Goal: Find specific page/section: Find specific page/section

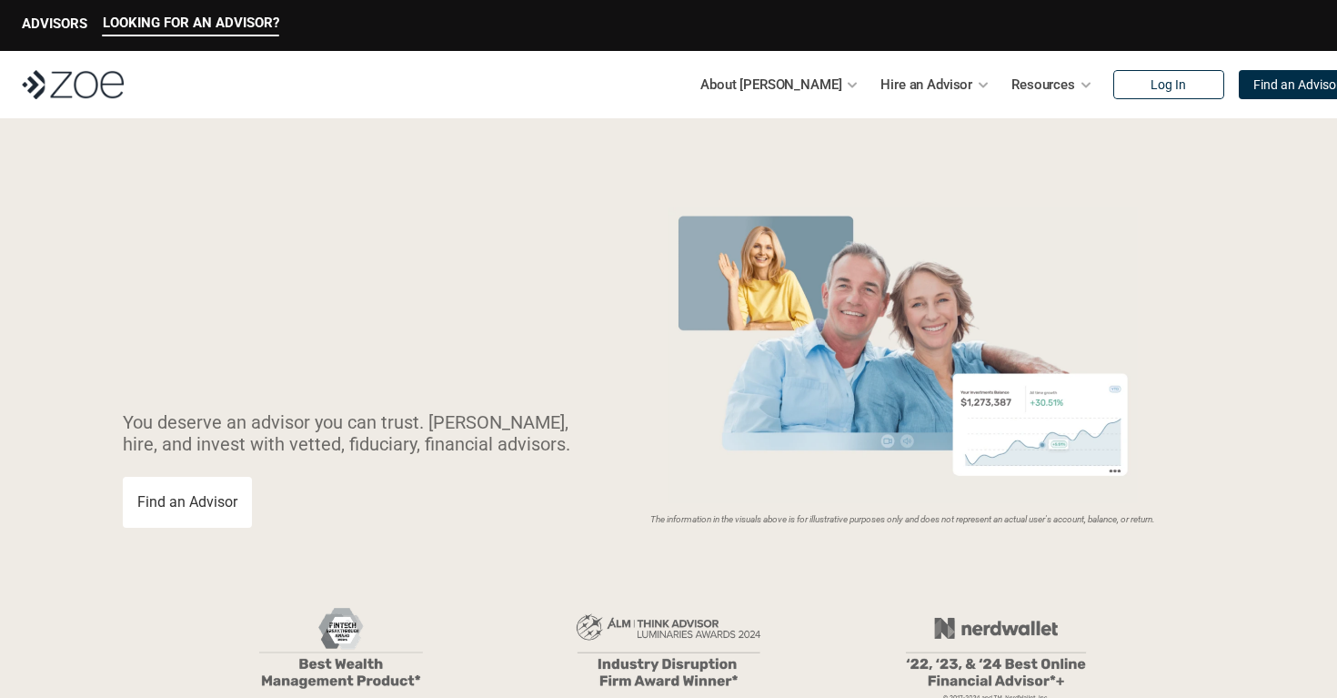
click at [101, 86] on img at bounding box center [73, 84] width 102 height 29
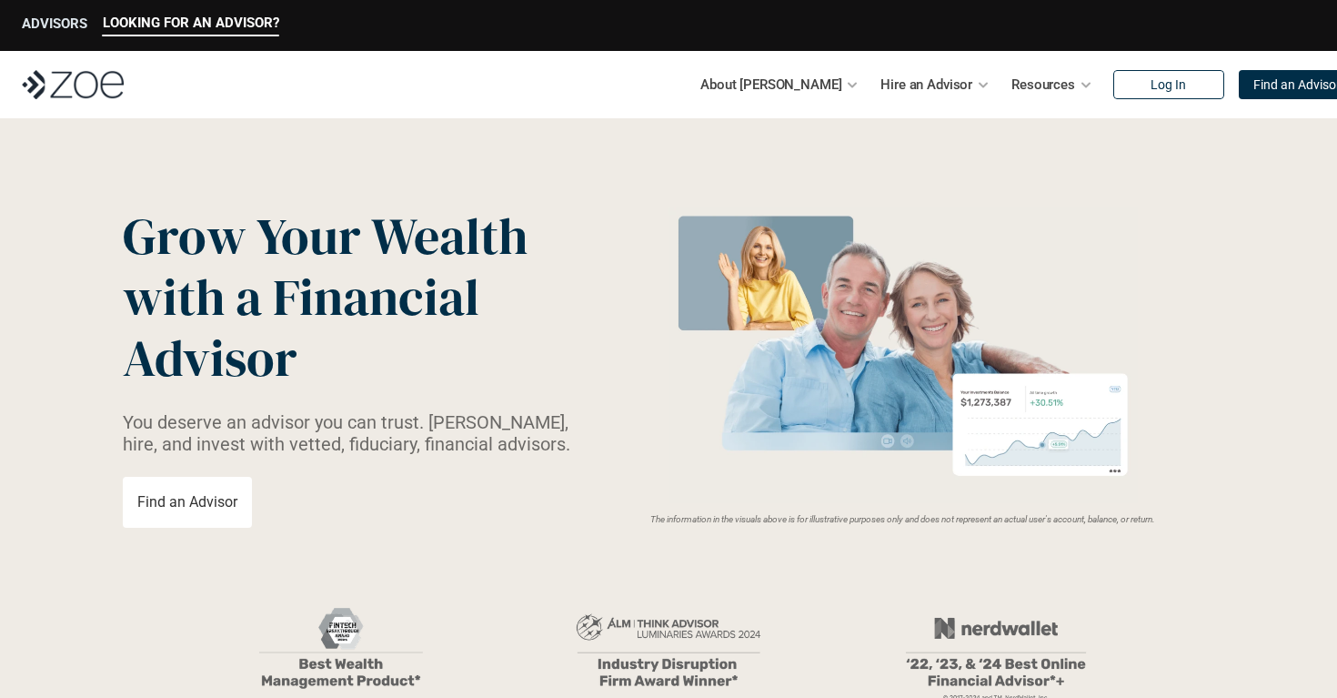
click at [65, 21] on p "ADVISORS" at bounding box center [55, 23] width 66 height 16
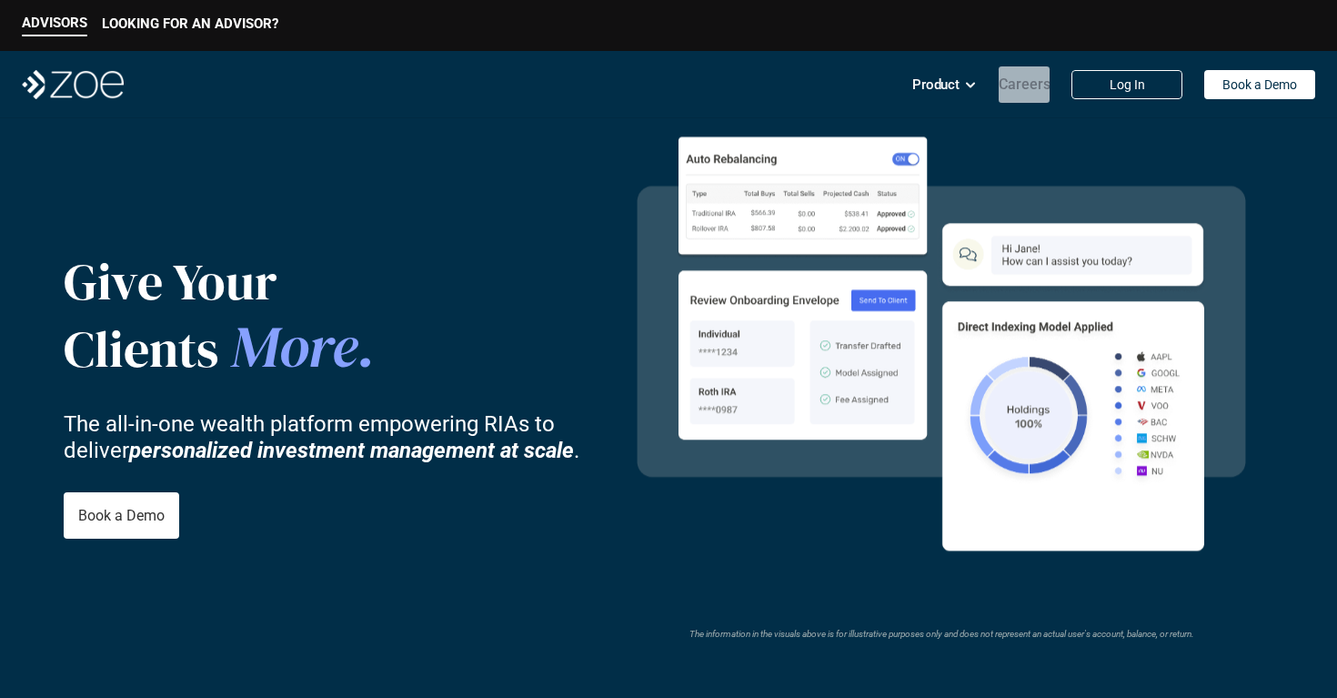
click at [1028, 93] on div "Careers" at bounding box center [1025, 84] width 52 height 36
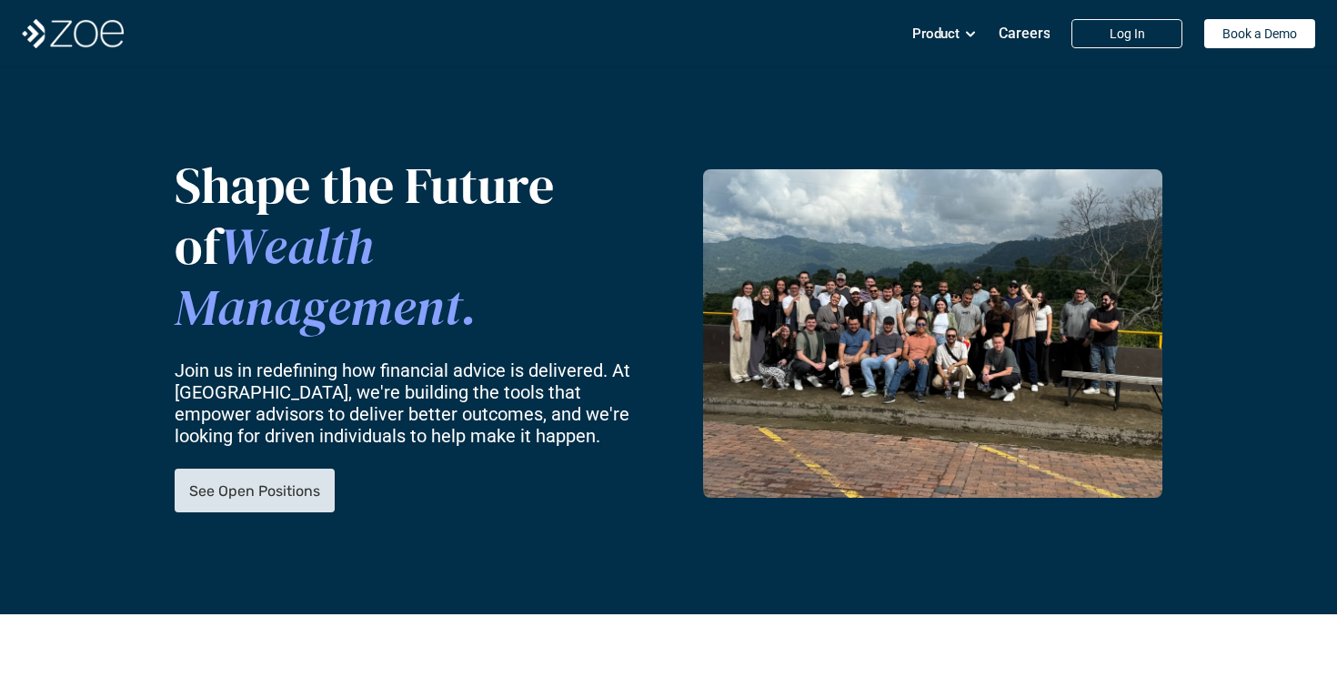
click at [285, 469] on link "See Open Positions" at bounding box center [255, 491] width 160 height 44
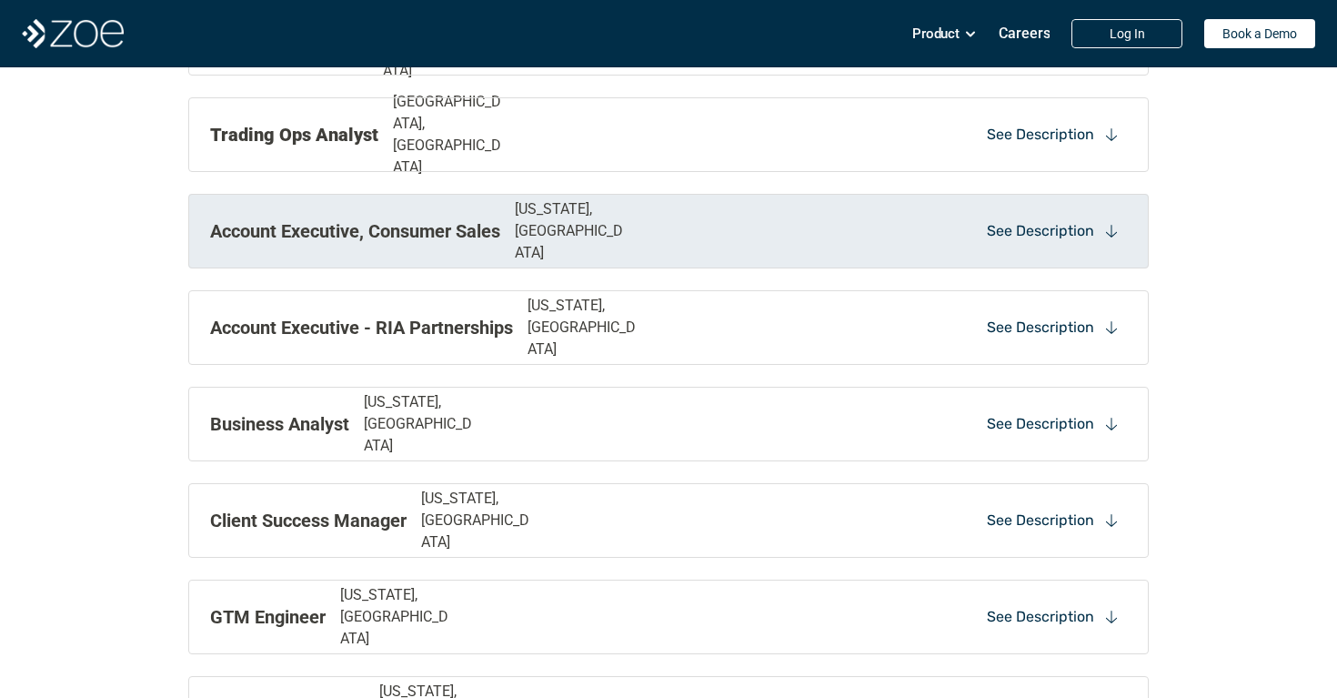
scroll to position [1910, 0]
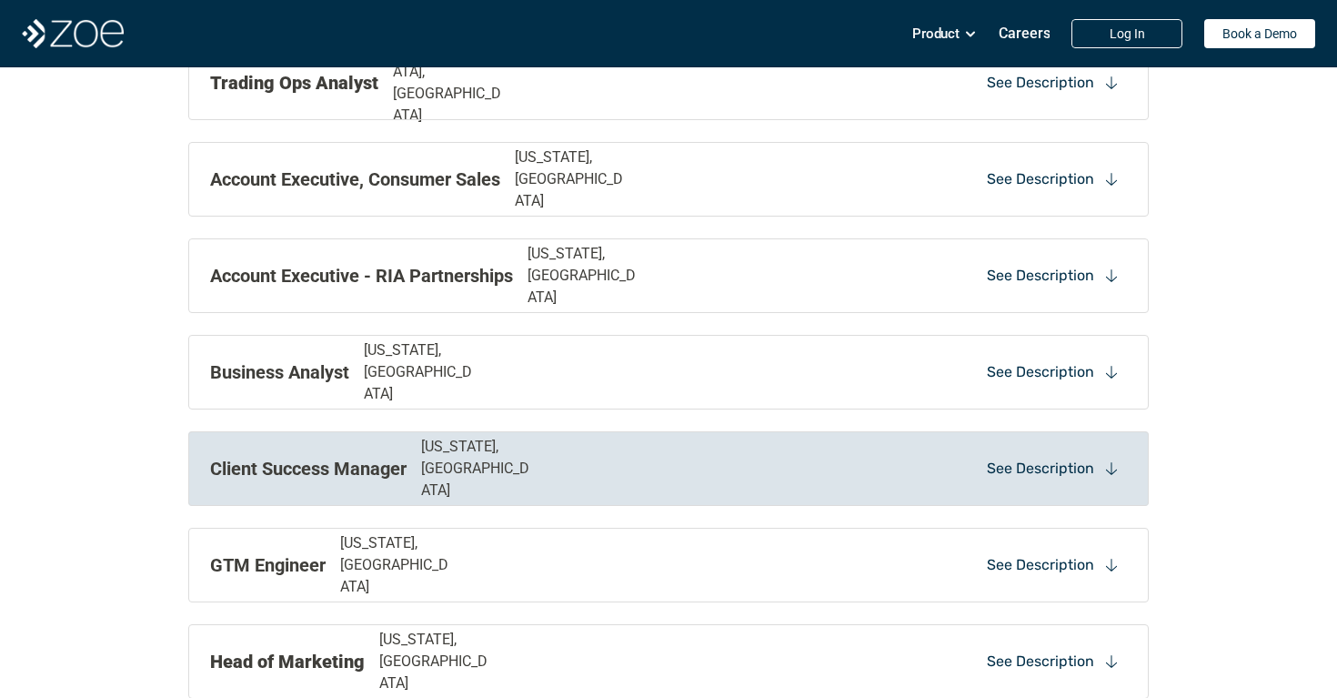
click at [445, 478] on p "[US_STATE], [GEOGRAPHIC_DATA]" at bounding box center [479, 469] width 116 height 66
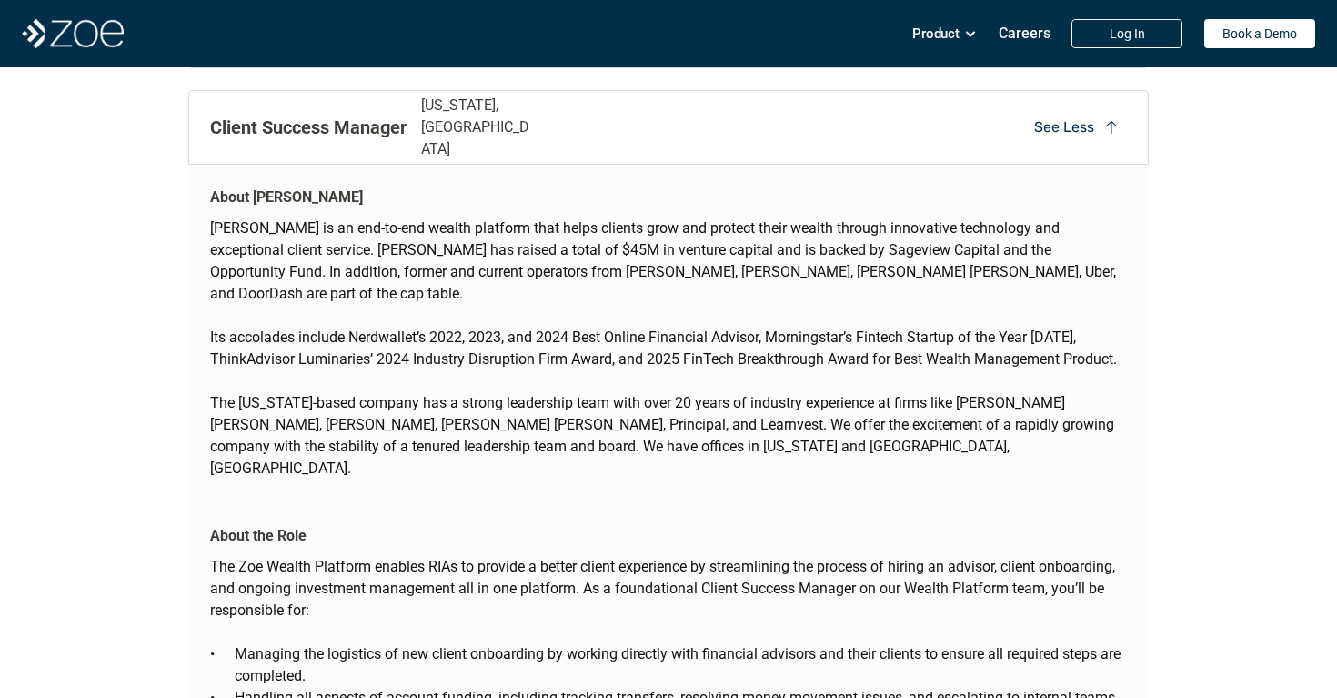
scroll to position [2285, 0]
